Goal: Information Seeking & Learning: Learn about a topic

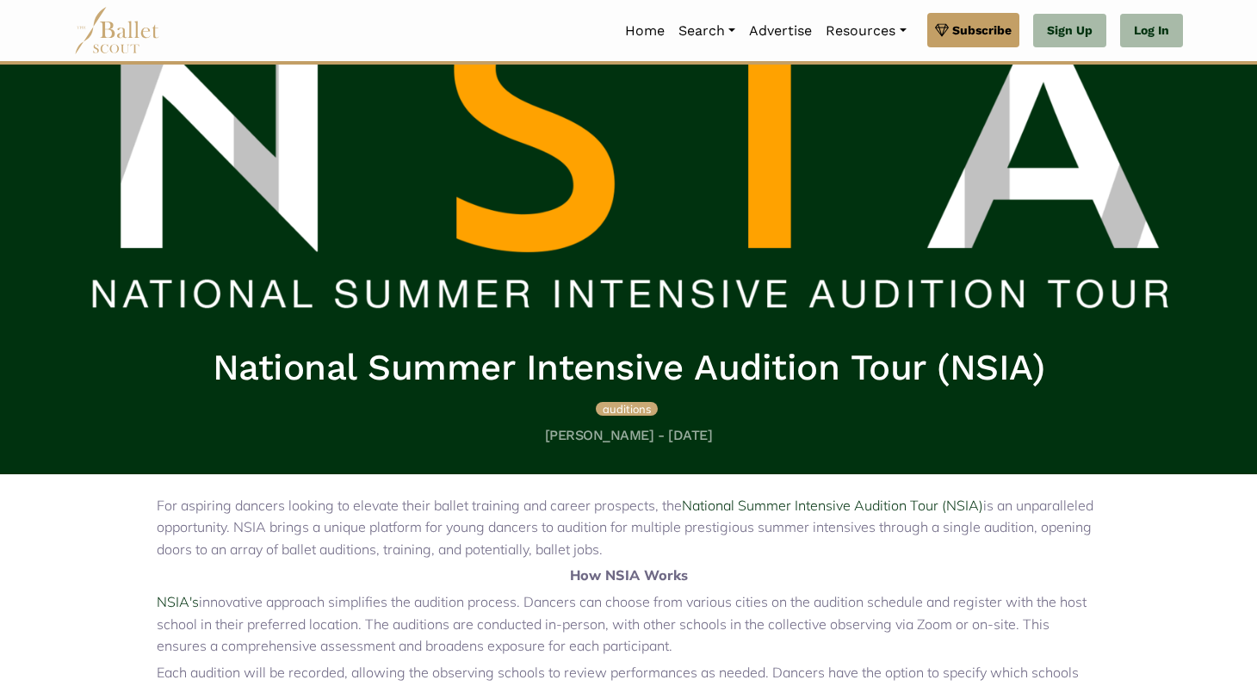
scroll to position [164, 0]
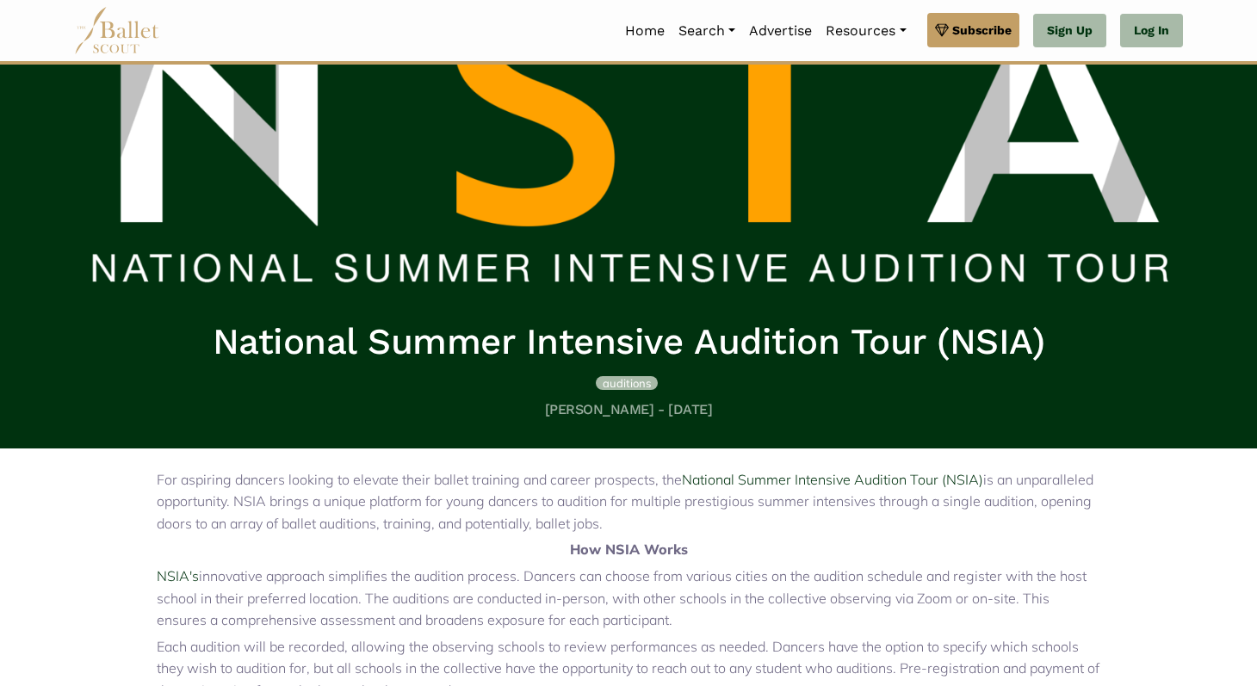
click at [628, 390] on span "auditions" at bounding box center [627, 383] width 48 height 14
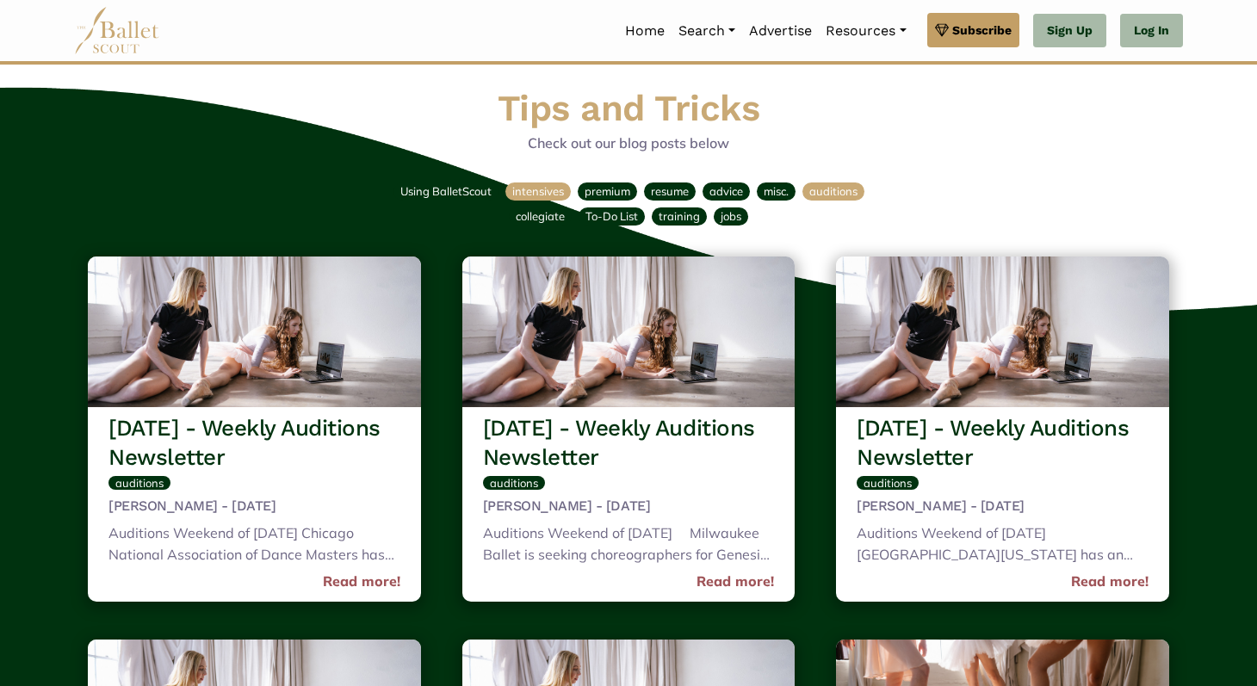
click at [548, 193] on span "intensives" at bounding box center [538, 191] width 52 height 14
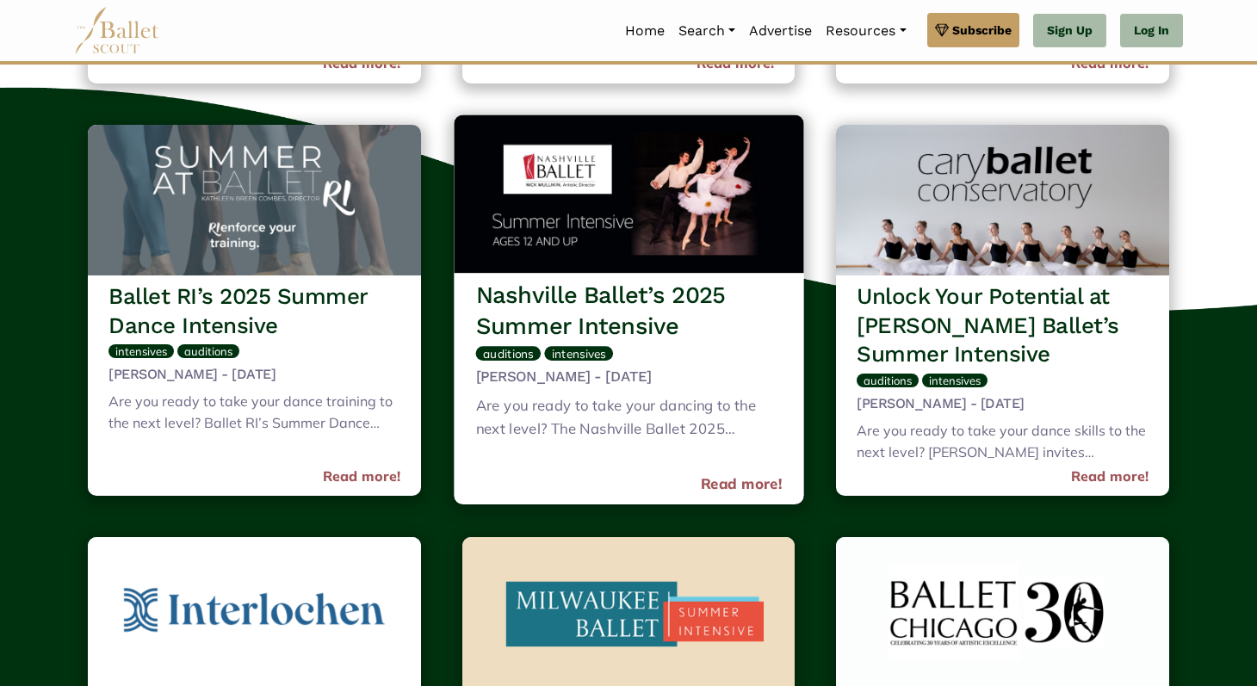
scroll to position [929, 0]
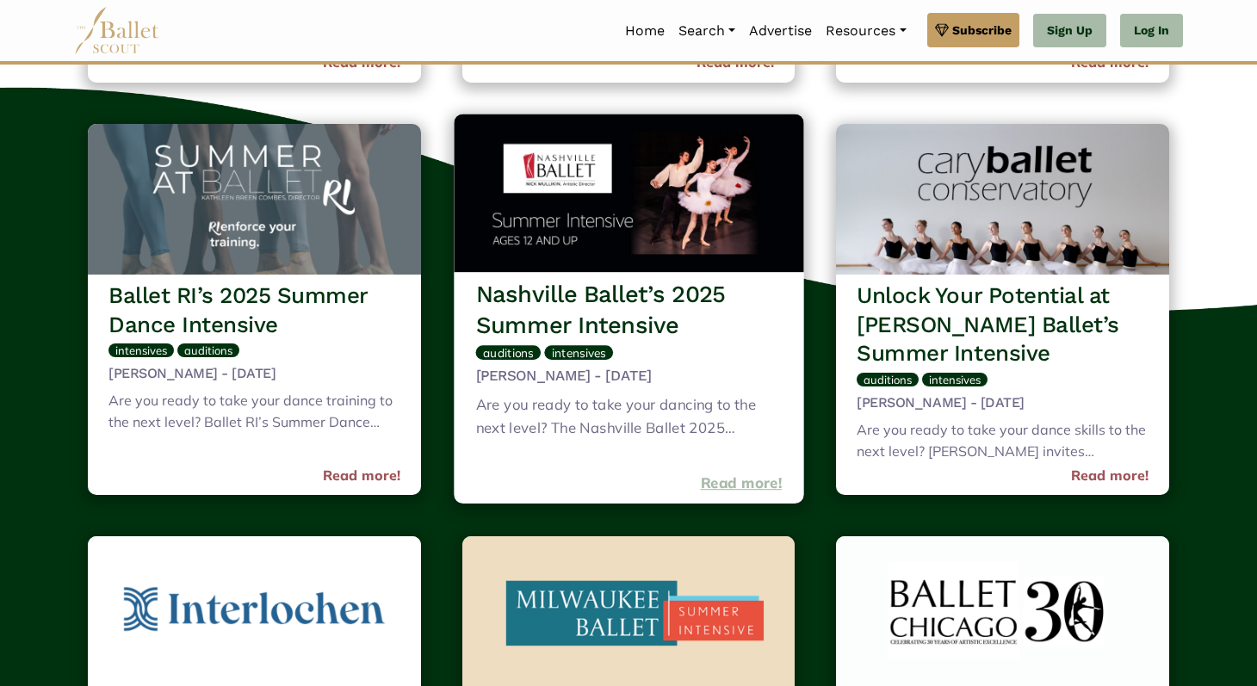
click at [741, 489] on link "Read more!" at bounding box center [741, 483] width 82 height 23
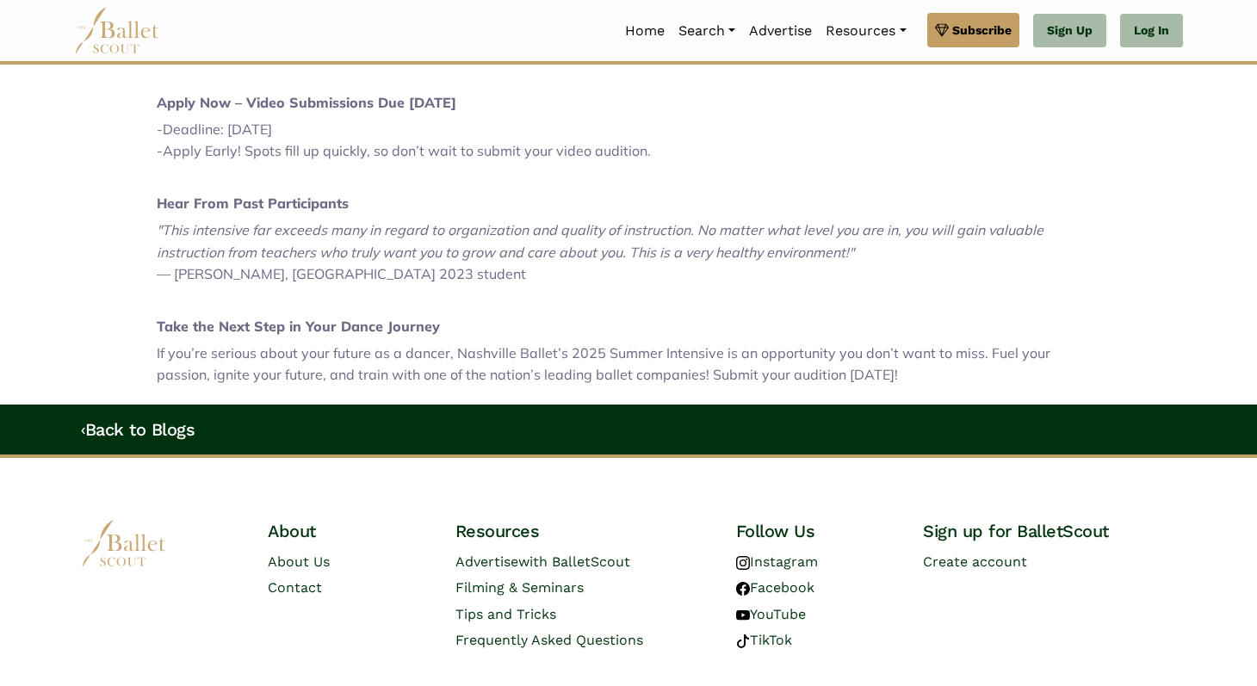
scroll to position [1117, 0]
